Goal: Task Accomplishment & Management: Complete application form

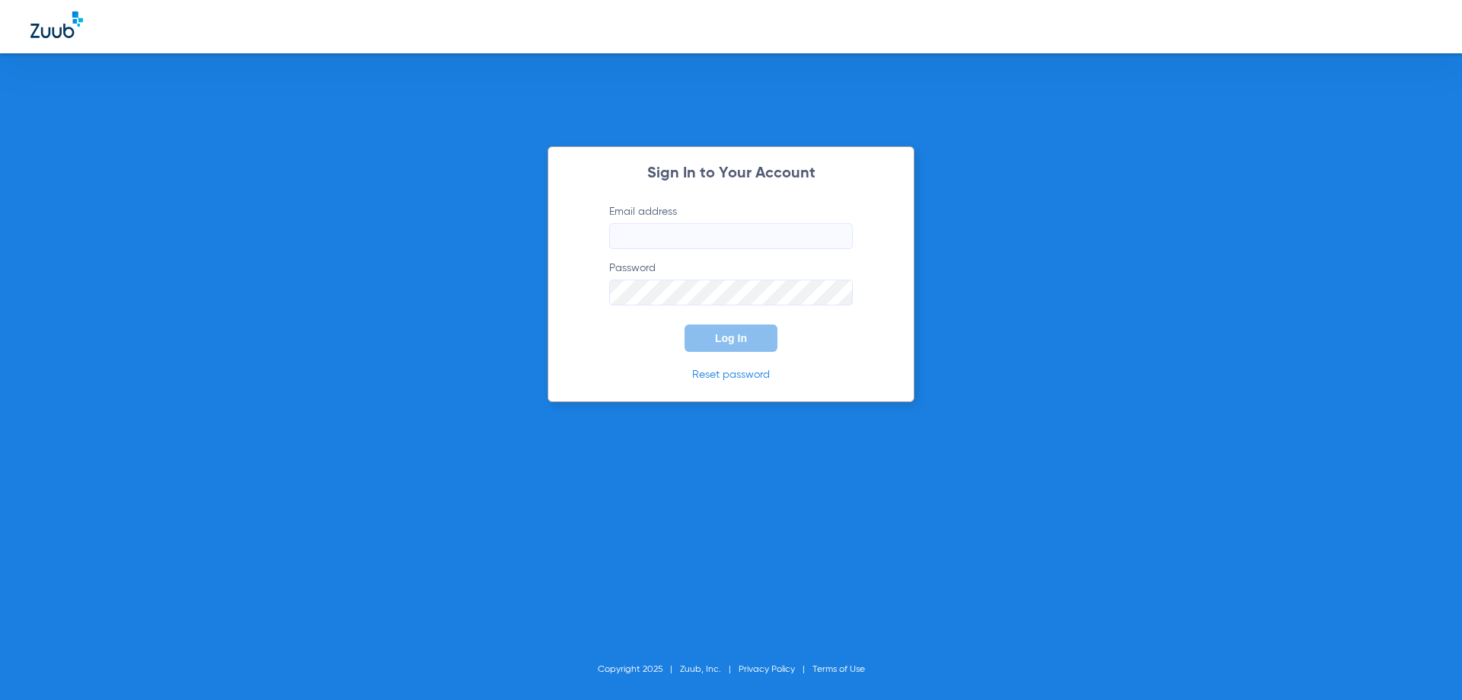
type input "[EMAIL_ADDRESS][DOMAIN_NAME]"
click at [757, 345] on button "Log In" at bounding box center [730, 337] width 93 height 27
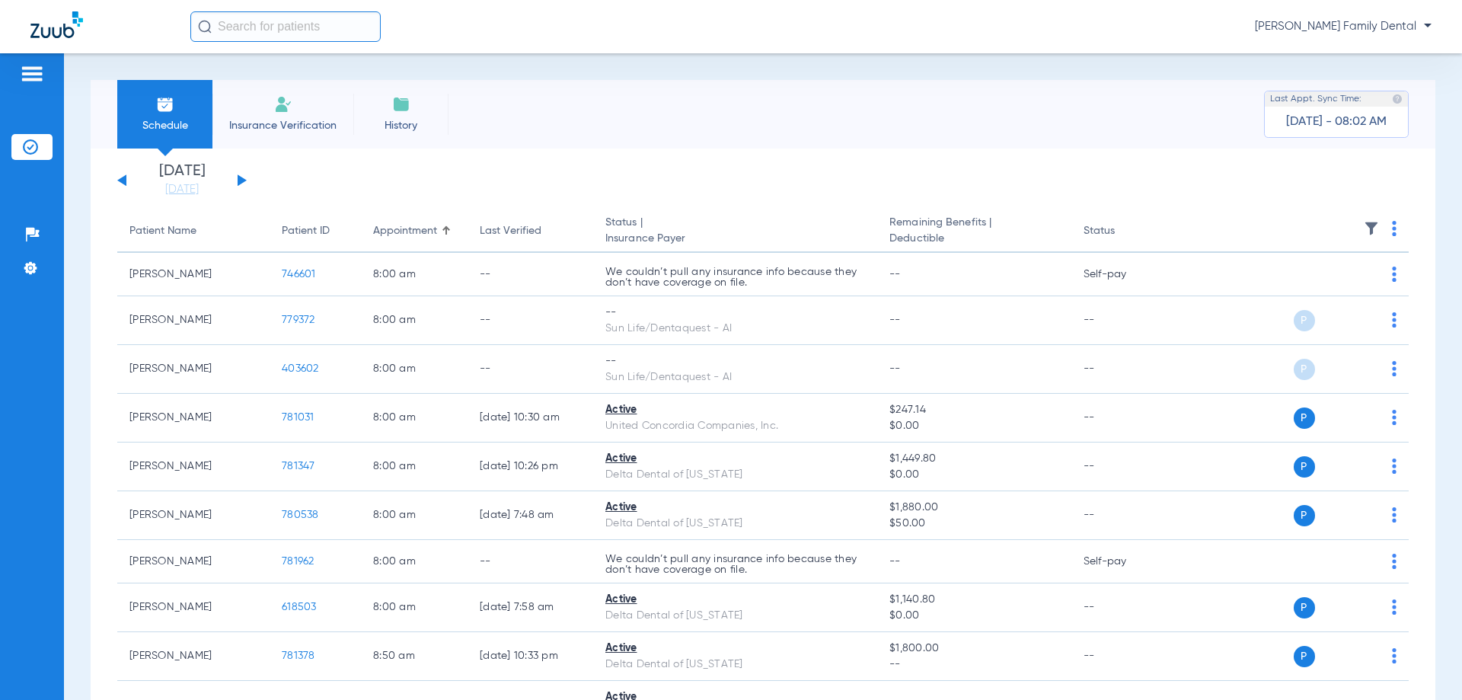
click at [304, 110] on li "Insurance Verification" at bounding box center [282, 114] width 141 height 69
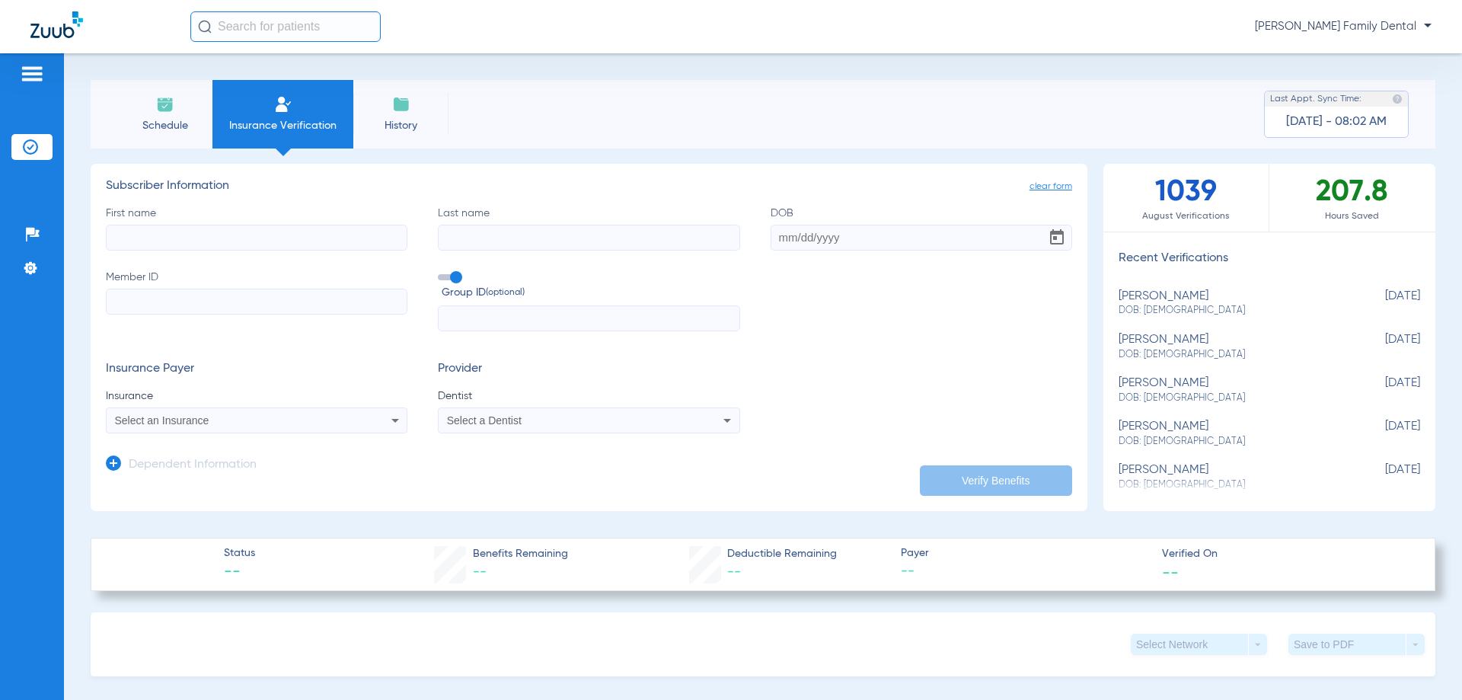
click at [254, 245] on input "First name" at bounding box center [257, 238] width 302 height 26
type input "[PERSON_NAME]"
type input "i"
type input "[PERSON_NAME]"
click at [301, 296] on input "Member ID" at bounding box center [257, 302] width 302 height 26
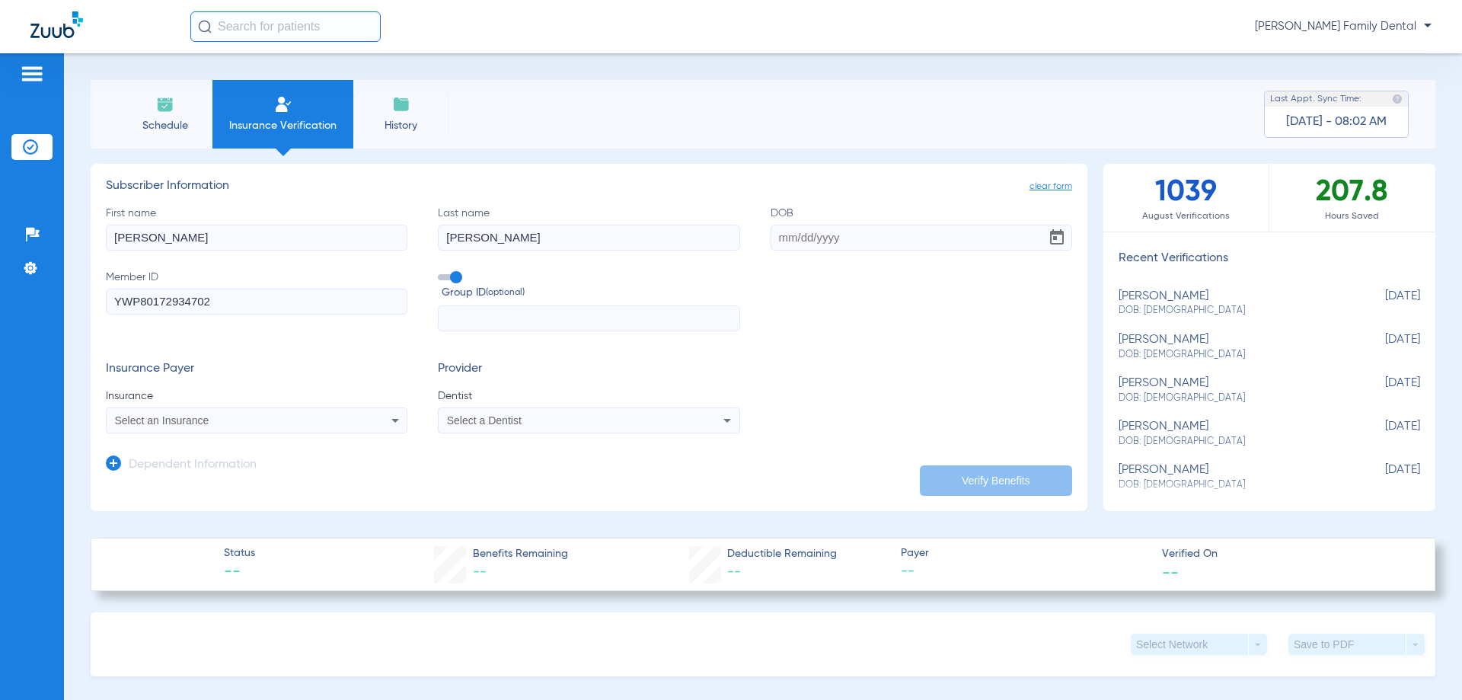
type input "YWP80172934702"
click at [906, 241] on input "DOB" at bounding box center [922, 238] width 302 height 26
type input "[DATE]"
click at [275, 416] on div "Select an Insurance" at bounding box center [229, 420] width 228 height 11
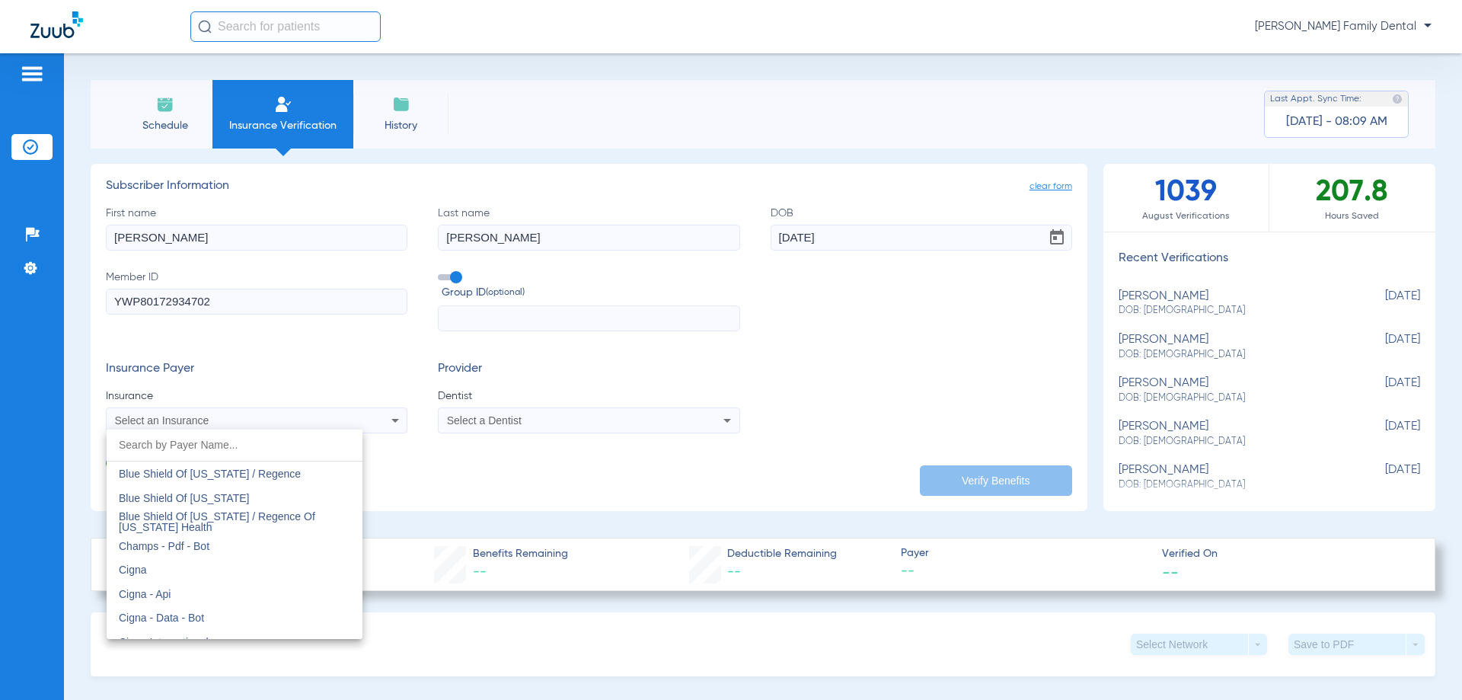
scroll to position [2132, 0]
click at [515, 656] on div at bounding box center [731, 350] width 1462 height 700
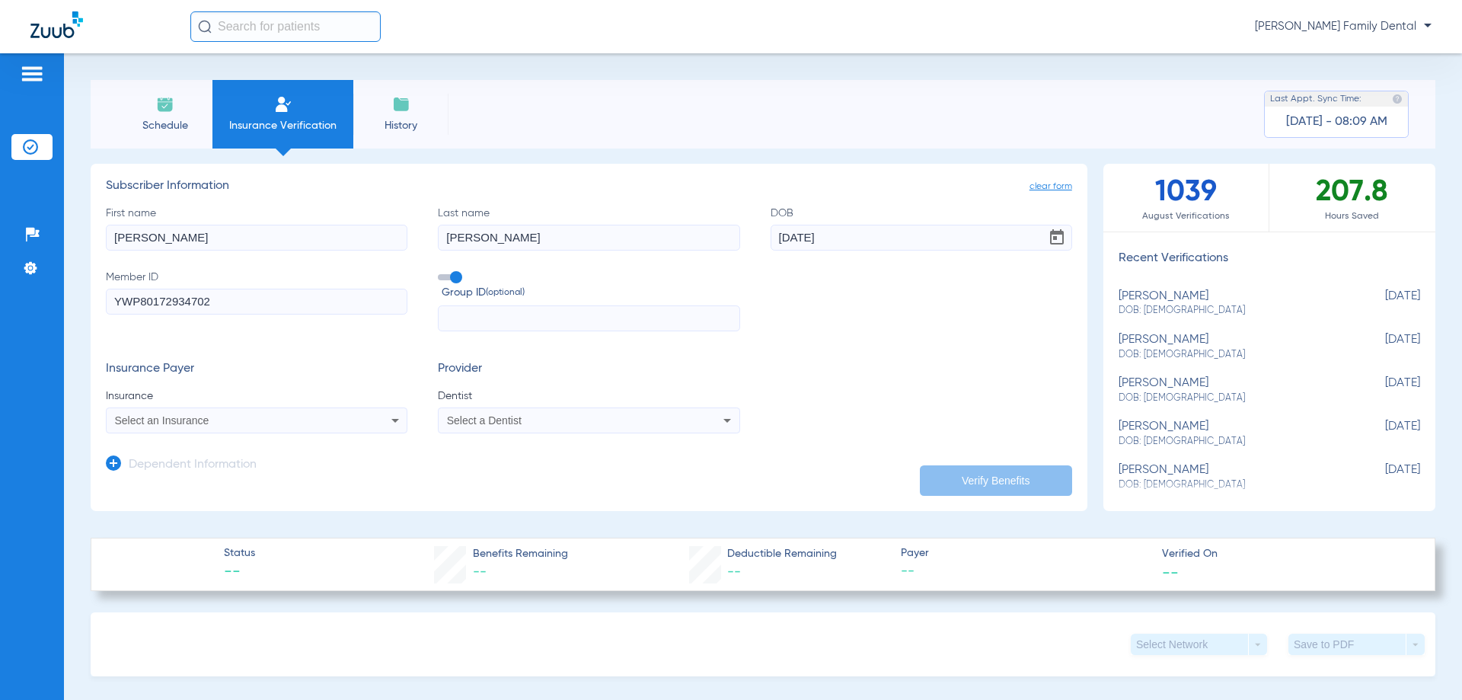
click at [566, 416] on div "Select a Dentist" at bounding box center [561, 420] width 228 height 11
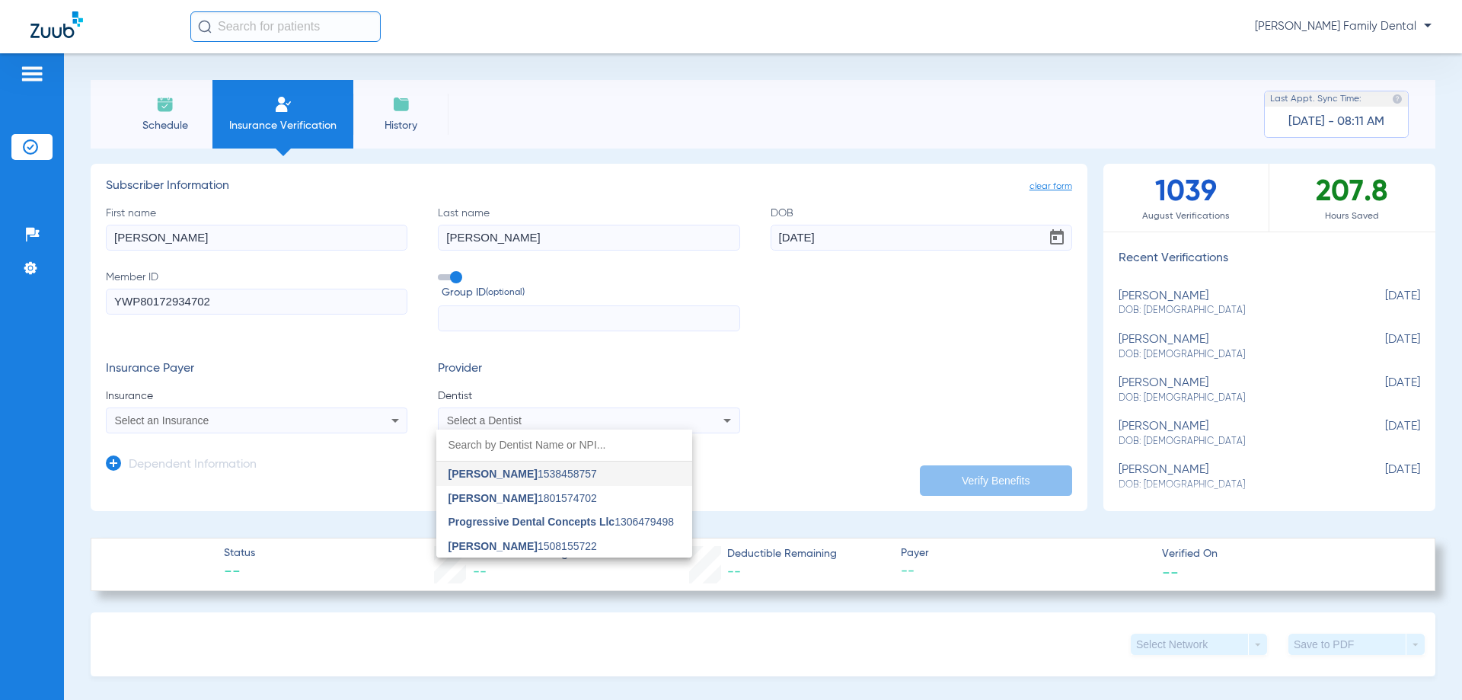
click at [818, 343] on div at bounding box center [731, 350] width 1462 height 700
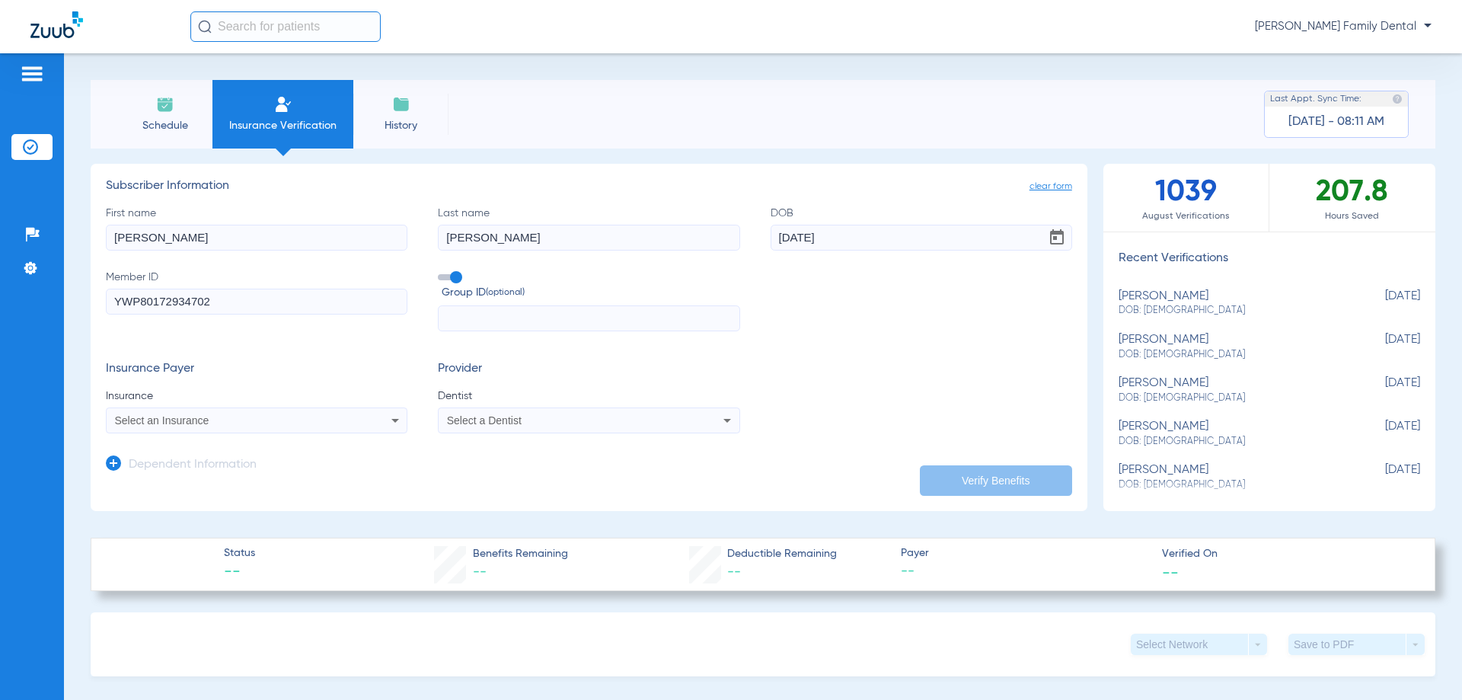
click at [238, 418] on div "Select an Insurance" at bounding box center [229, 420] width 228 height 11
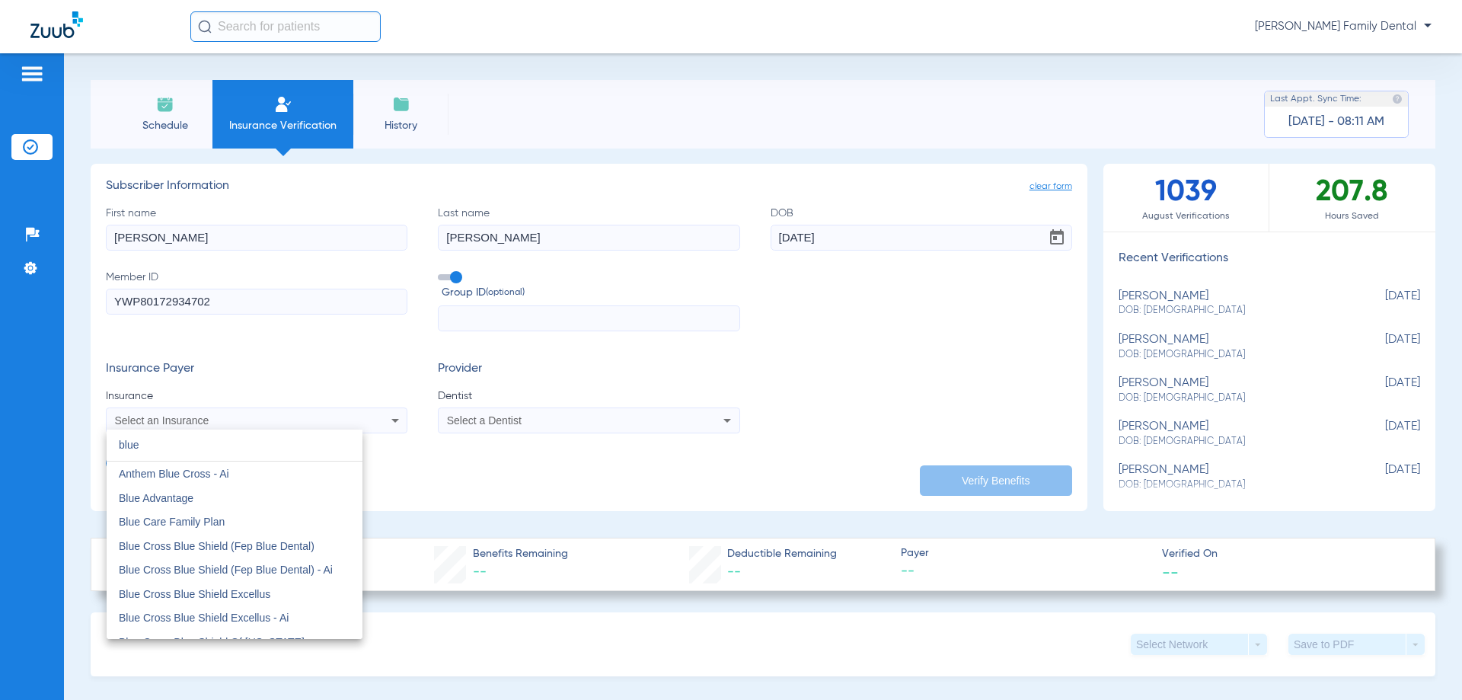
type input "blue"
click at [711, 467] on div at bounding box center [731, 350] width 1462 height 700
